Goal: Information Seeking & Learning: Learn about a topic

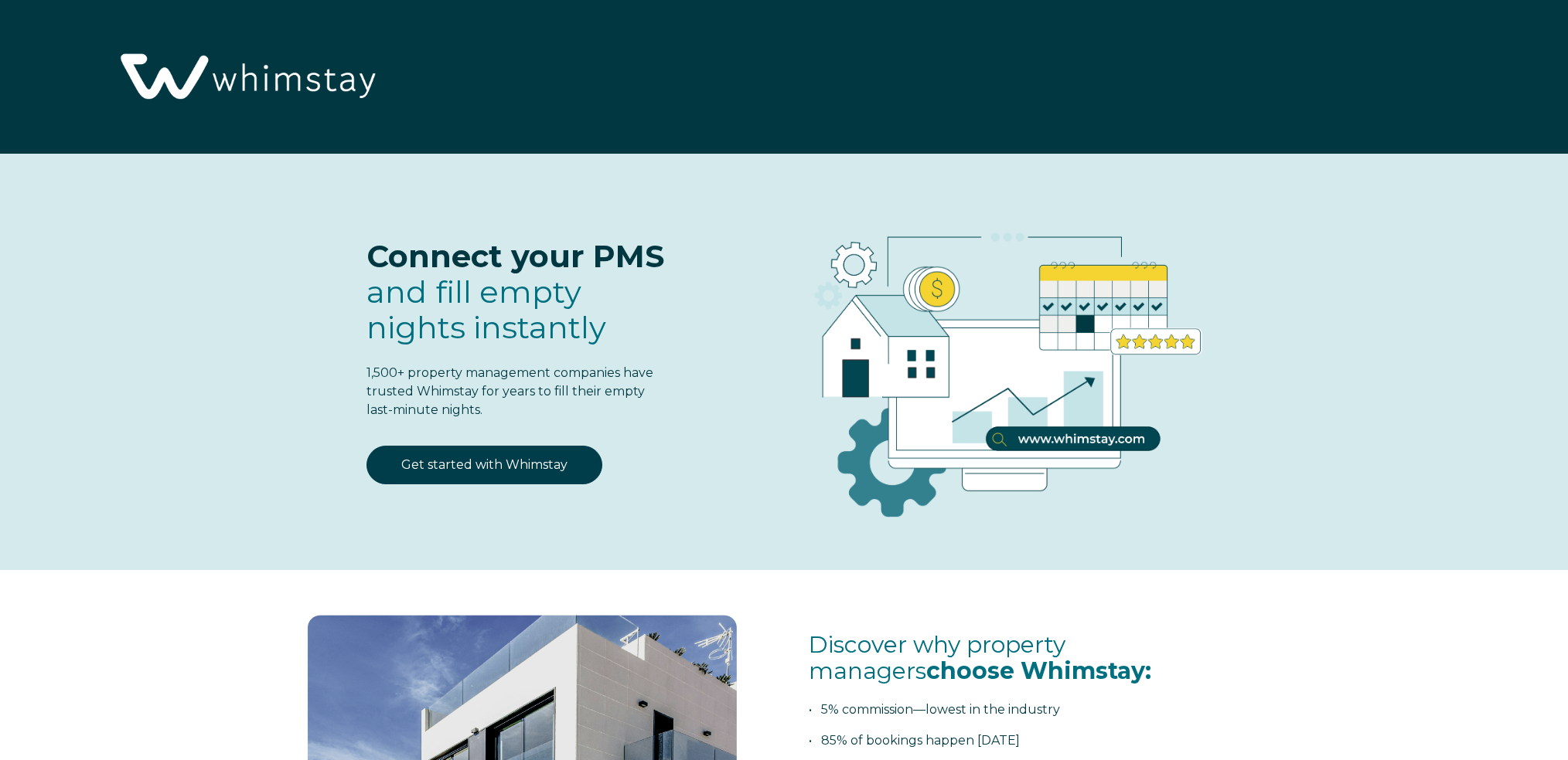
select select "ES"
select select "Standard"
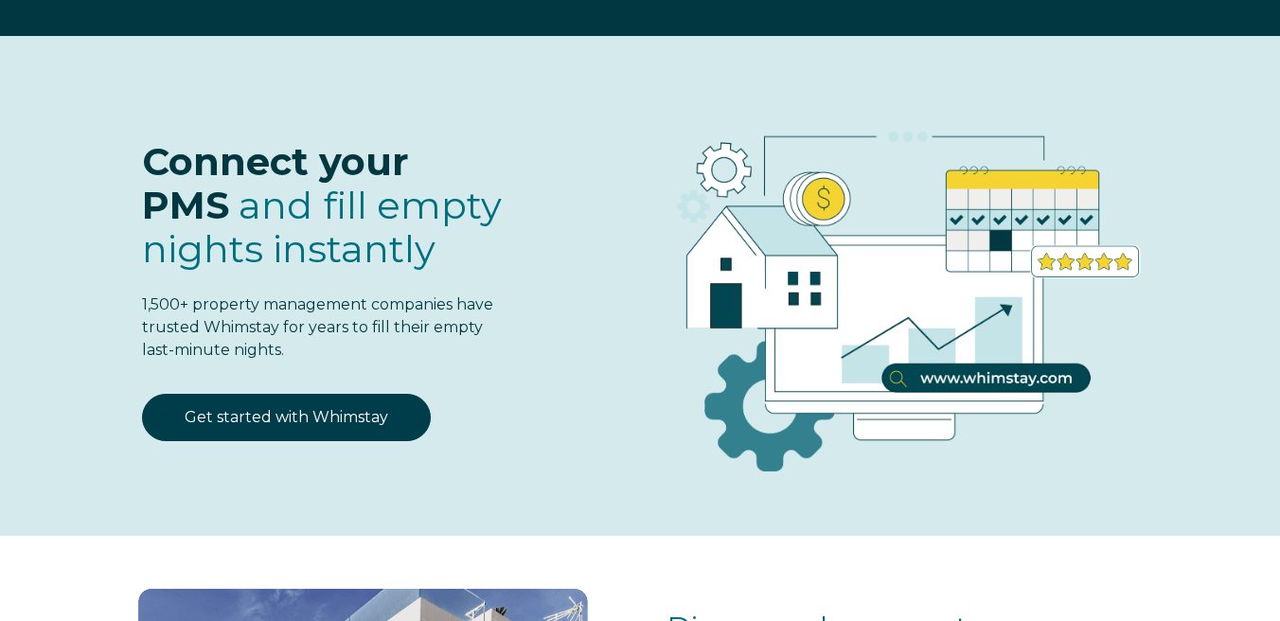
scroll to position [106, 0]
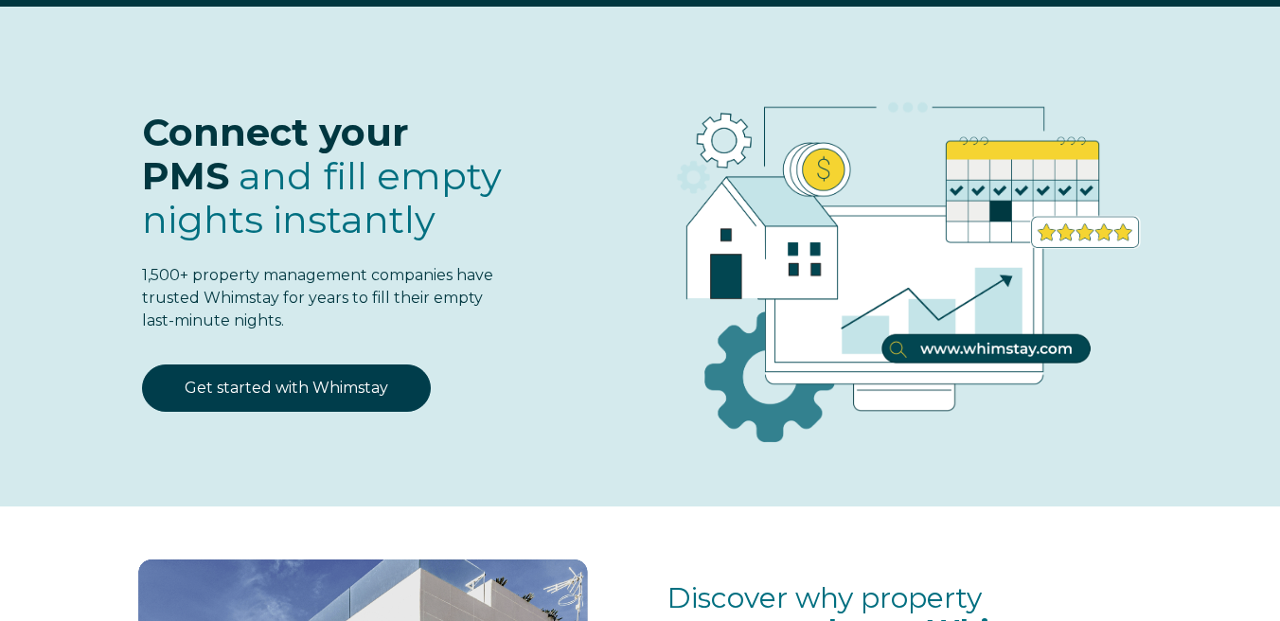
drag, startPoint x: 144, startPoint y: 133, endPoint x: 300, endPoint y: 331, distance: 252.8
click at [300, 331] on span "Connect your PMS and fill empty nights instantly 1,500+ property management com…" at bounding box center [322, 222] width 361 height 222
copy span "Connect your PMS and fill empty nights instantly 1,500+ property management com…"
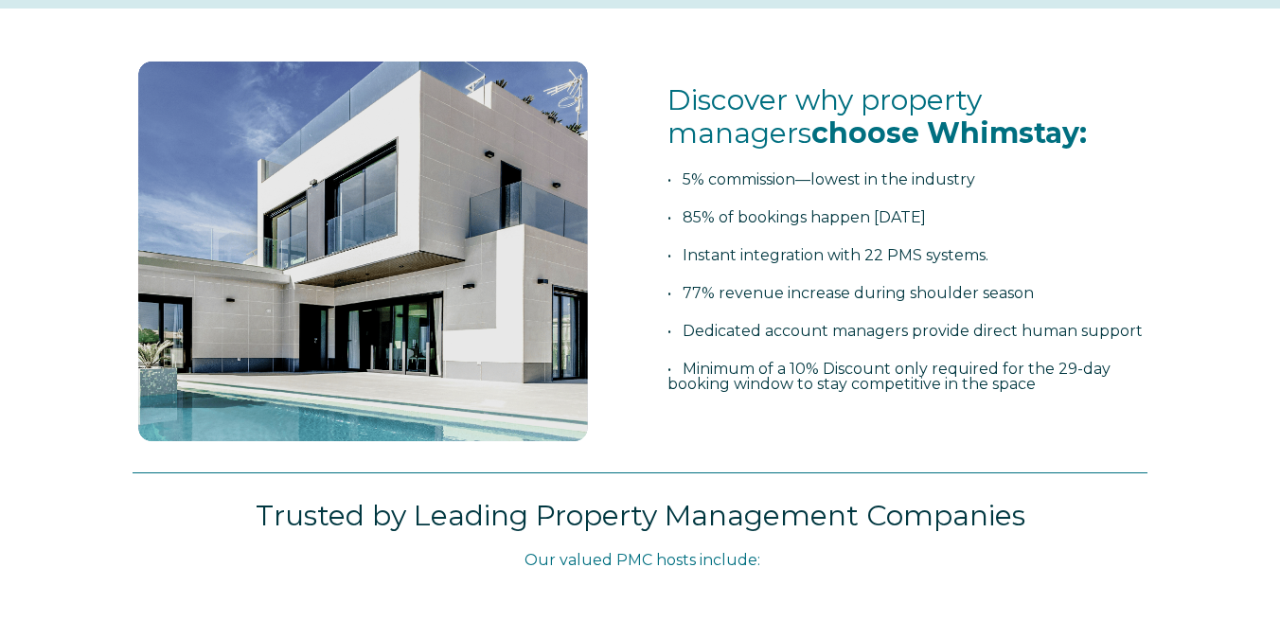
scroll to position [667, 0]
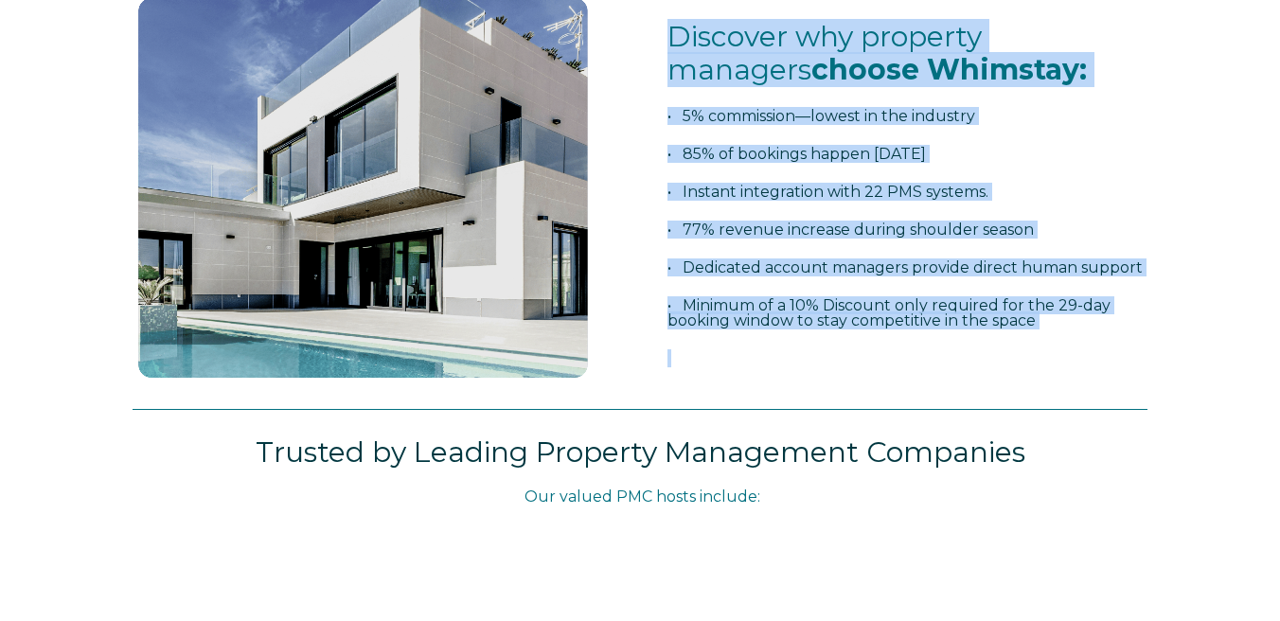
drag, startPoint x: 676, startPoint y: 30, endPoint x: 1012, endPoint y: 356, distance: 467.9
click at [1012, 356] on span "Discover why property managers choose Whimstay: • 5% commission—lowest in the i…" at bounding box center [907, 194] width 480 height 346
copy span "Discover why property managers choose Whimstay: • 5% commission—lowest in the i…"
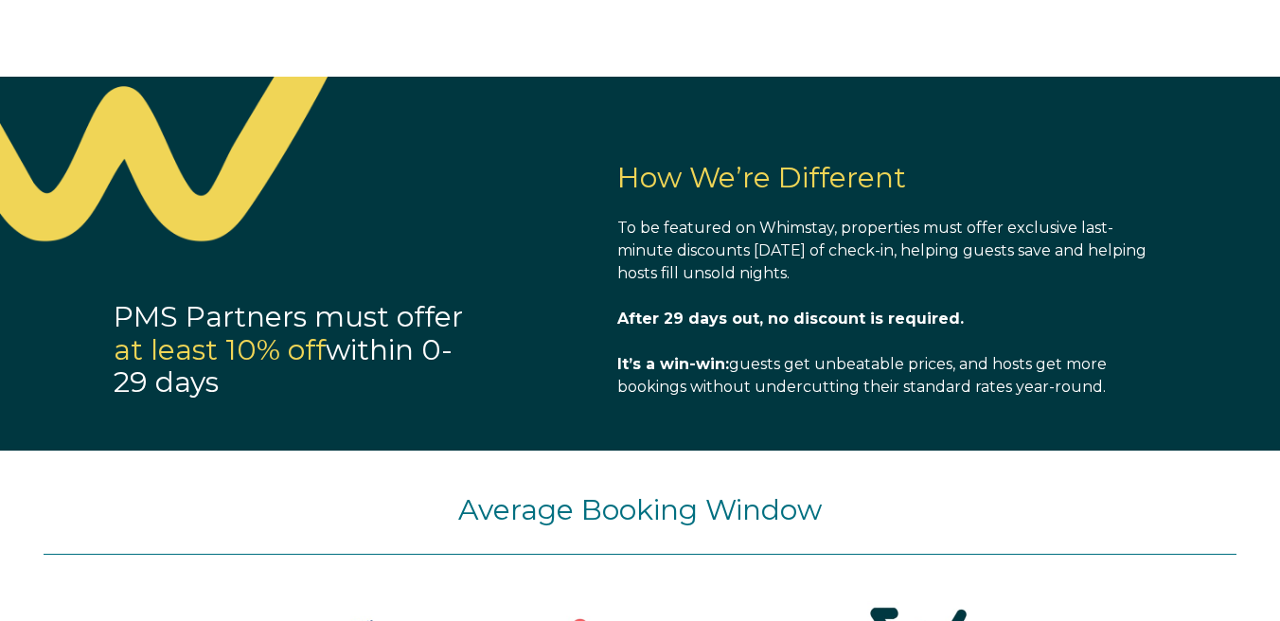
scroll to position [1386, 0]
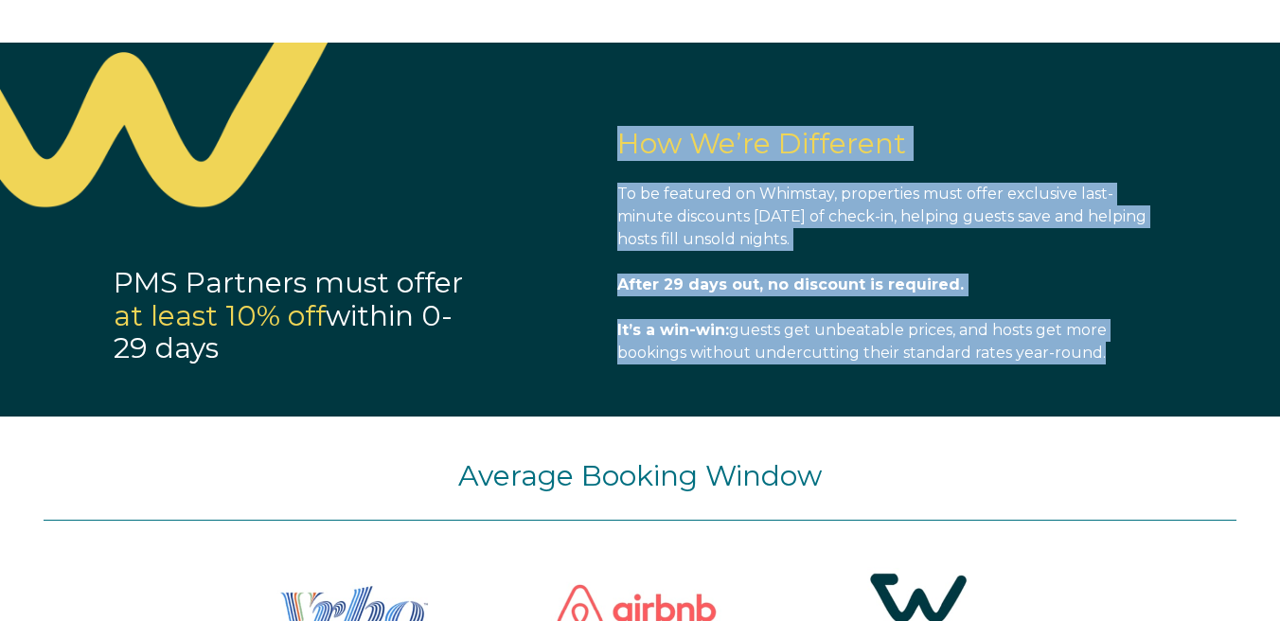
drag, startPoint x: 616, startPoint y: 134, endPoint x: 1101, endPoint y: 360, distance: 534.5
click at [1103, 361] on span "How We’re Different To be featured on Whimstay, properties must offer exclusive…" at bounding box center [882, 247] width 530 height 238
copy span "How We’re Different To be featured on Whimstay, properties must offer exclusive…"
